Goal: Task Accomplishment & Management: Use online tool/utility

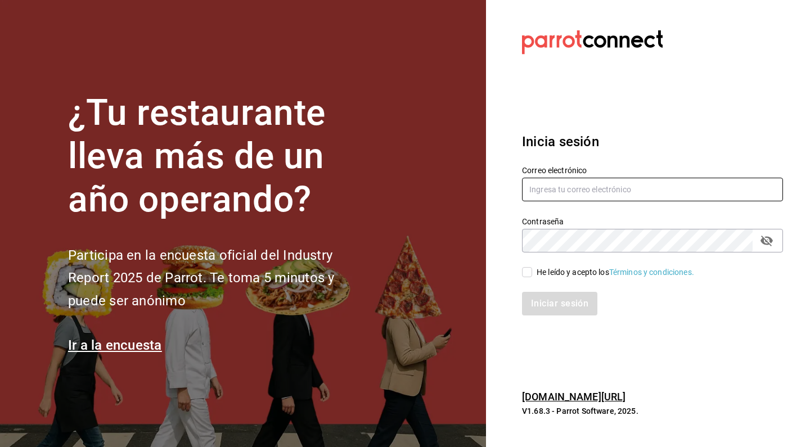
type input "[EMAIL_ADDRESS][DOMAIN_NAME]"
click at [527, 270] on input "He leído y acepto los Términos y condiciones." at bounding box center [527, 272] width 10 height 10
checkbox input "true"
click at [548, 309] on button "Iniciar sesión" at bounding box center [560, 304] width 76 height 24
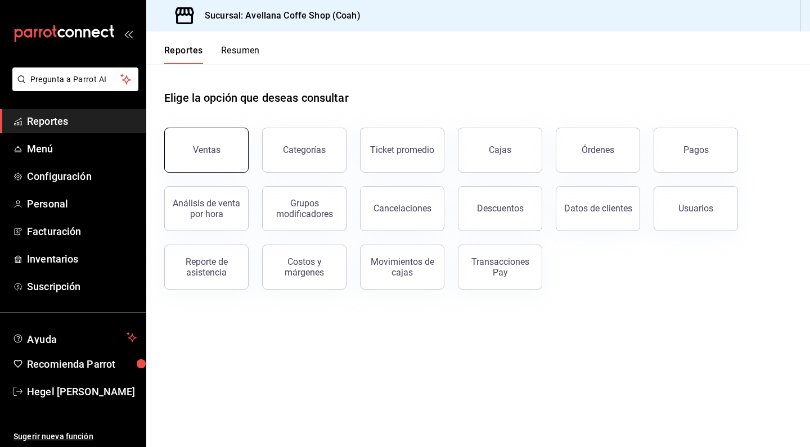
click at [223, 149] on button "Ventas" at bounding box center [206, 150] width 84 height 45
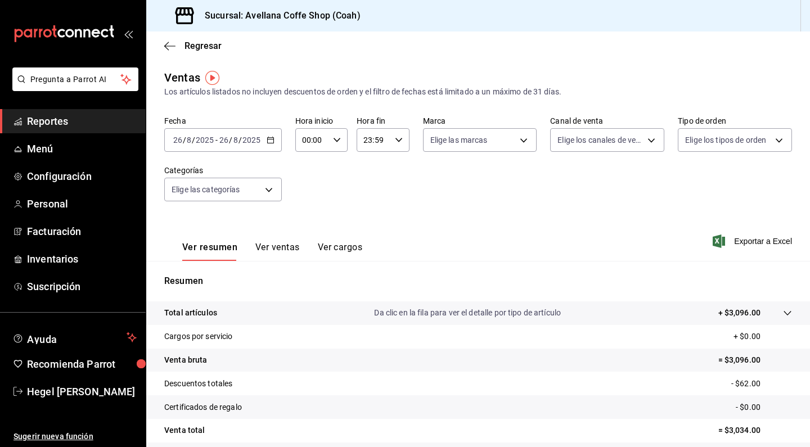
click at [272, 140] on icon "button" at bounding box center [271, 140] width 8 height 8
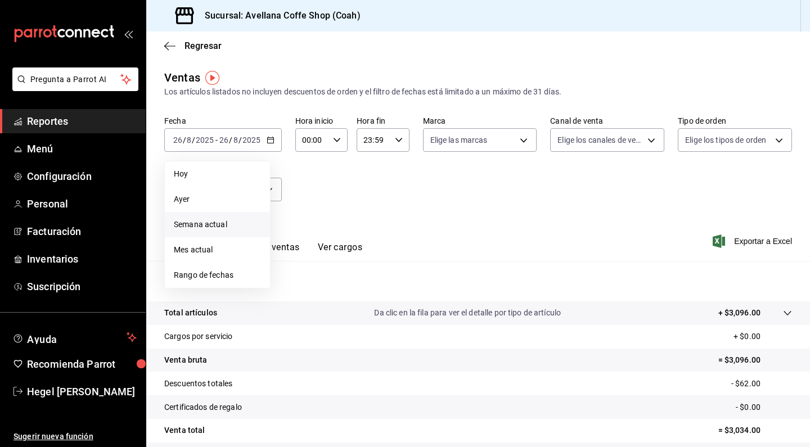
click at [233, 222] on span "Semana actual" at bounding box center [217, 225] width 87 height 12
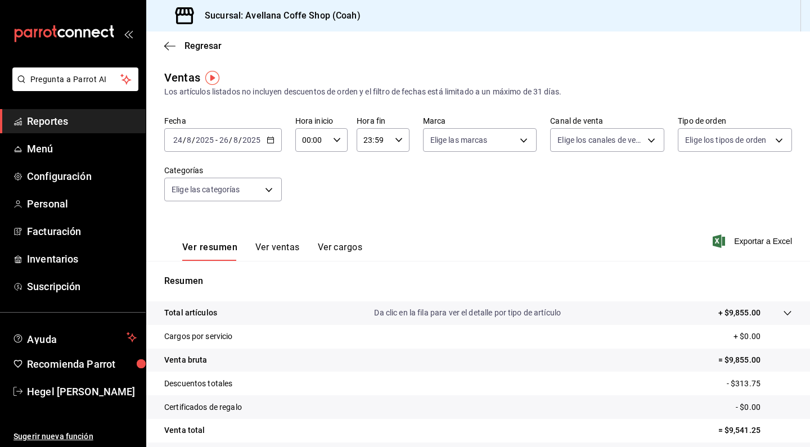
click at [274, 143] on div "[DATE] [DATE] - [DATE] [DATE]" at bounding box center [223, 140] width 118 height 24
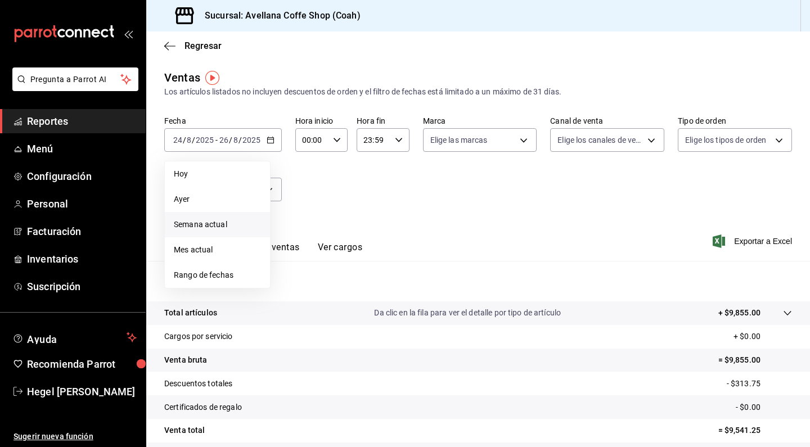
click at [240, 224] on span "Semana actual" at bounding box center [217, 225] width 87 height 12
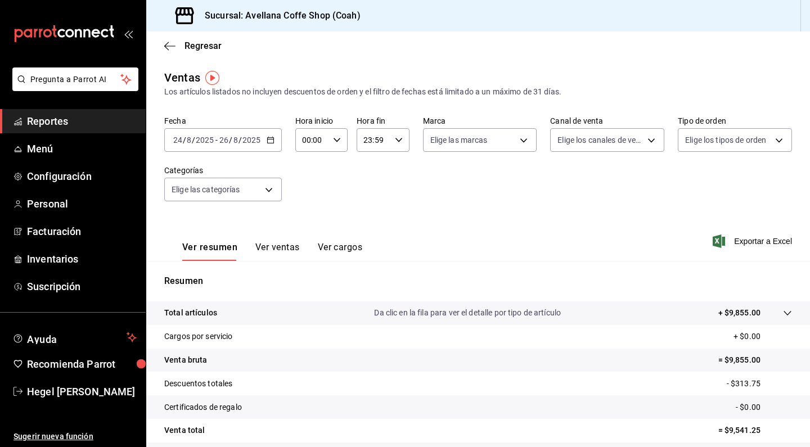
click at [191, 138] on input "8" at bounding box center [189, 140] width 6 height 9
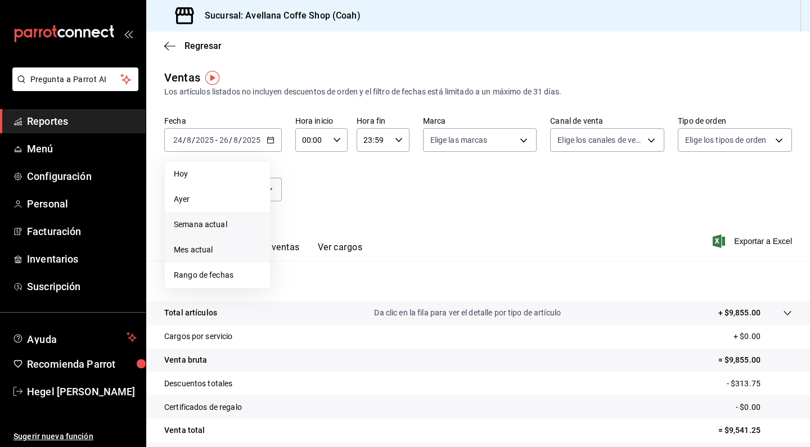
click at [242, 247] on span "Mes actual" at bounding box center [217, 250] width 87 height 12
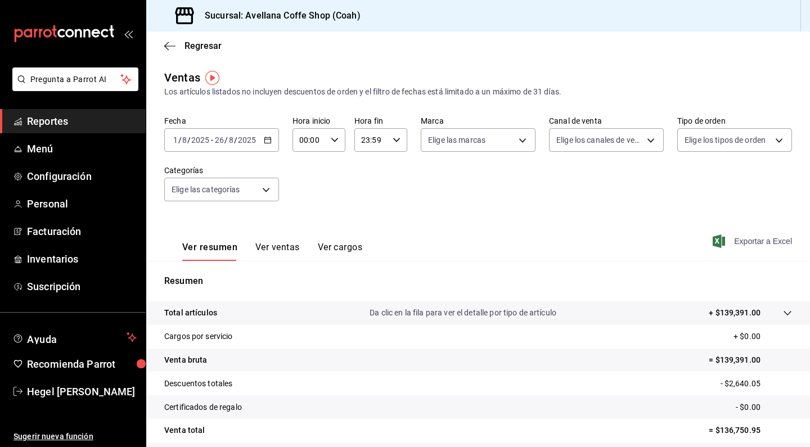
click at [755, 237] on span "Exportar a Excel" at bounding box center [753, 240] width 77 height 13
